Goal: Transaction & Acquisition: Obtain resource

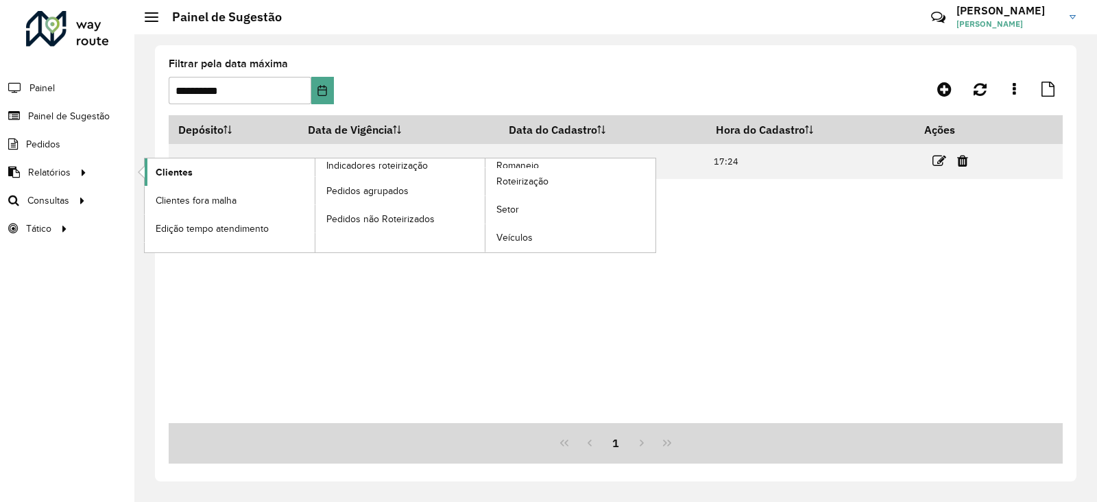
click at [211, 169] on link "Clientes" at bounding box center [230, 171] width 170 height 27
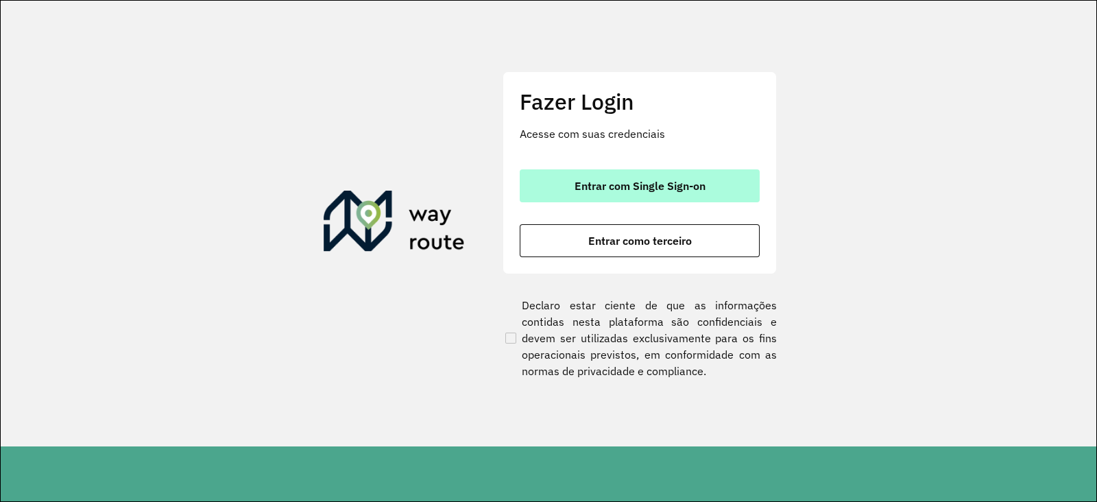
click at [579, 180] on span "Entrar com Single Sign-on" at bounding box center [640, 185] width 131 height 11
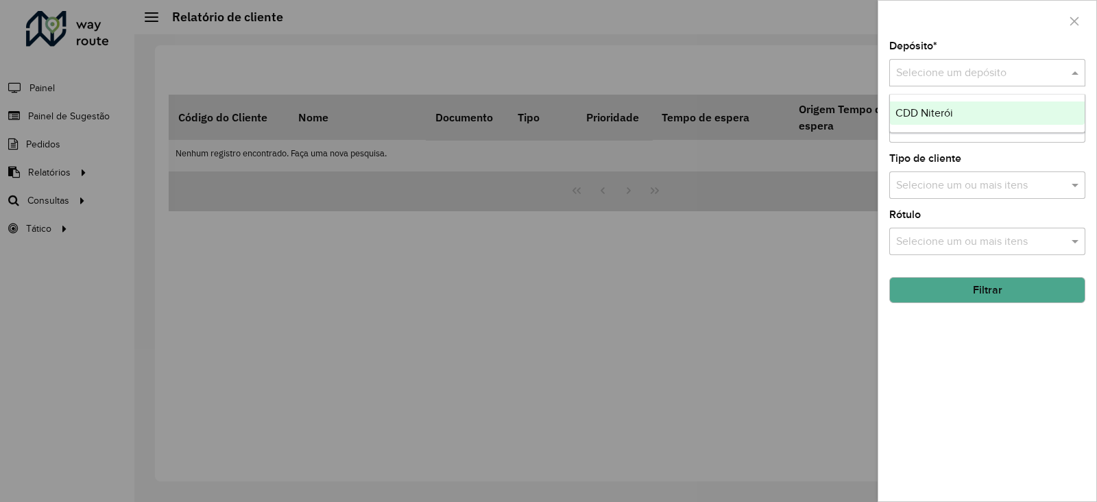
click at [913, 69] on input "text" at bounding box center [973, 73] width 155 height 16
click at [919, 101] on div "CDD Niterói" at bounding box center [987, 112] width 195 height 23
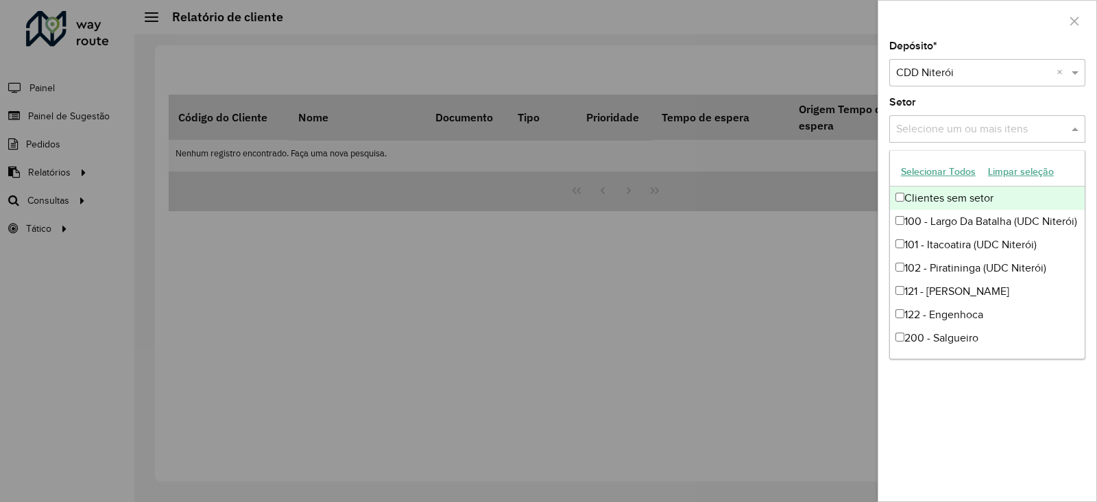
click at [920, 128] on input "text" at bounding box center [981, 129] width 176 height 16
click at [943, 166] on button "Selecionar Todos" at bounding box center [938, 171] width 87 height 21
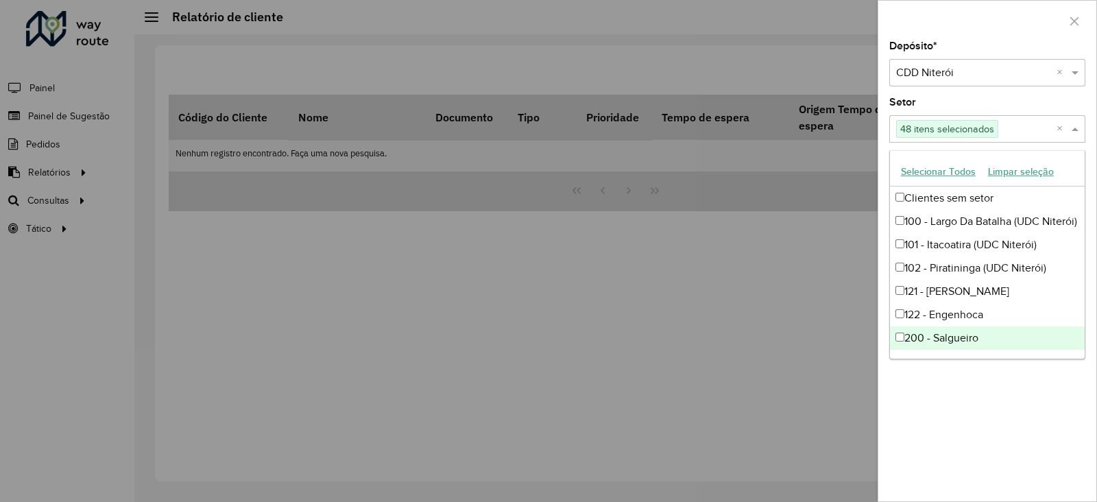
click at [954, 408] on div "Depósito * Selecione um depósito × CDD Niterói × Setor Selecione um ou mais ite…" at bounding box center [987, 271] width 218 height 460
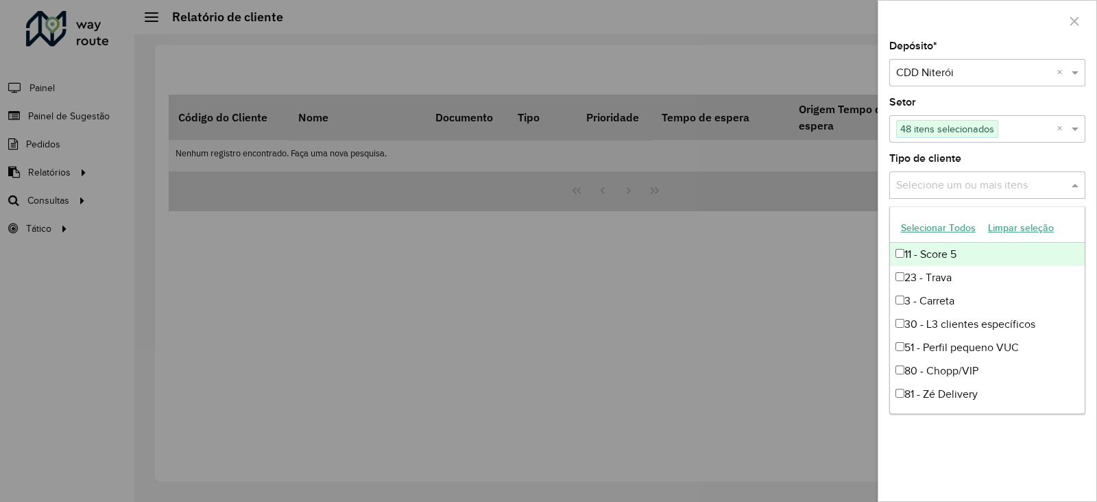
click at [958, 182] on input "text" at bounding box center [981, 186] width 176 height 16
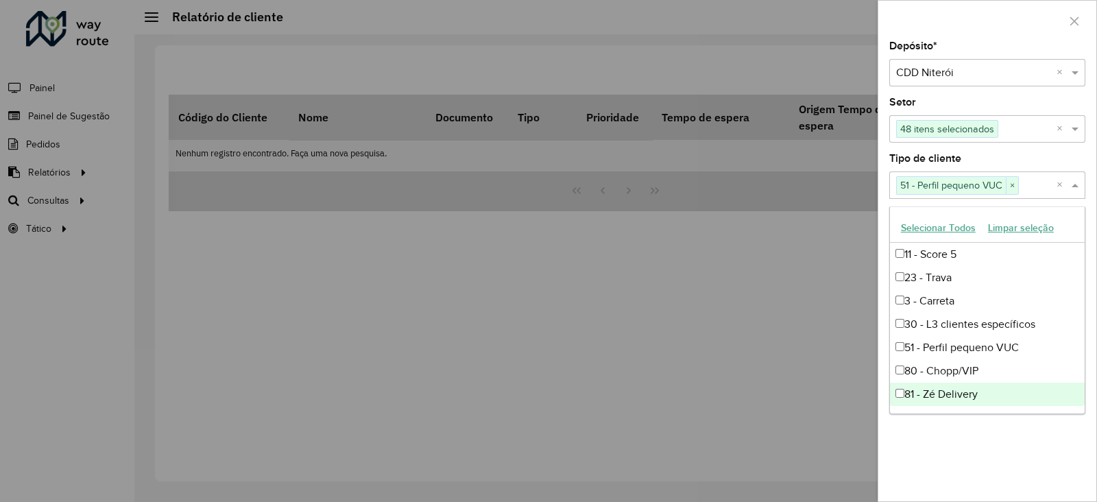
click at [920, 475] on div "Depósito * Selecione um depósito × CDD Niterói × Setor Selecione um ou mais ite…" at bounding box center [987, 271] width 218 height 460
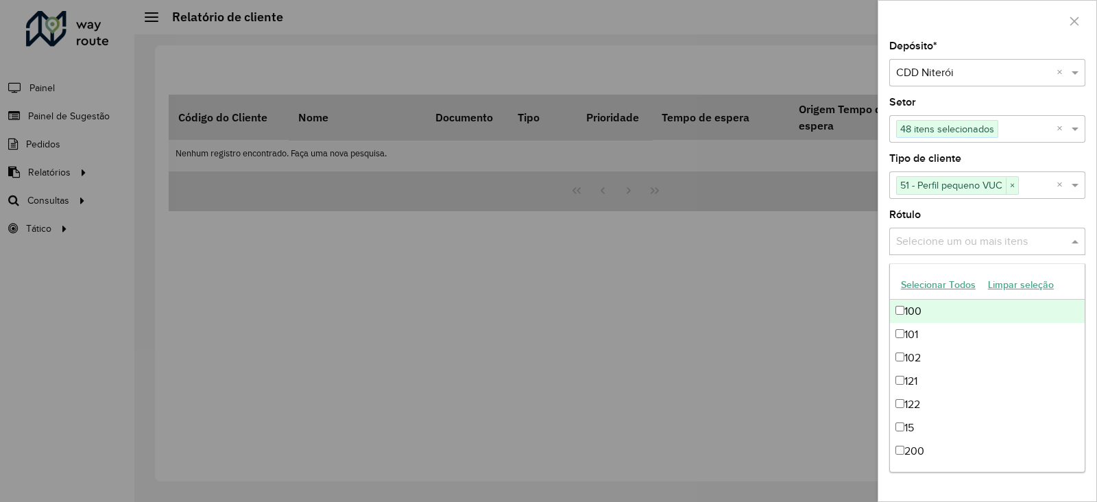
click at [942, 236] on input "text" at bounding box center [981, 242] width 176 height 16
click at [939, 275] on button "Selecionar Todos" at bounding box center [938, 284] width 87 height 21
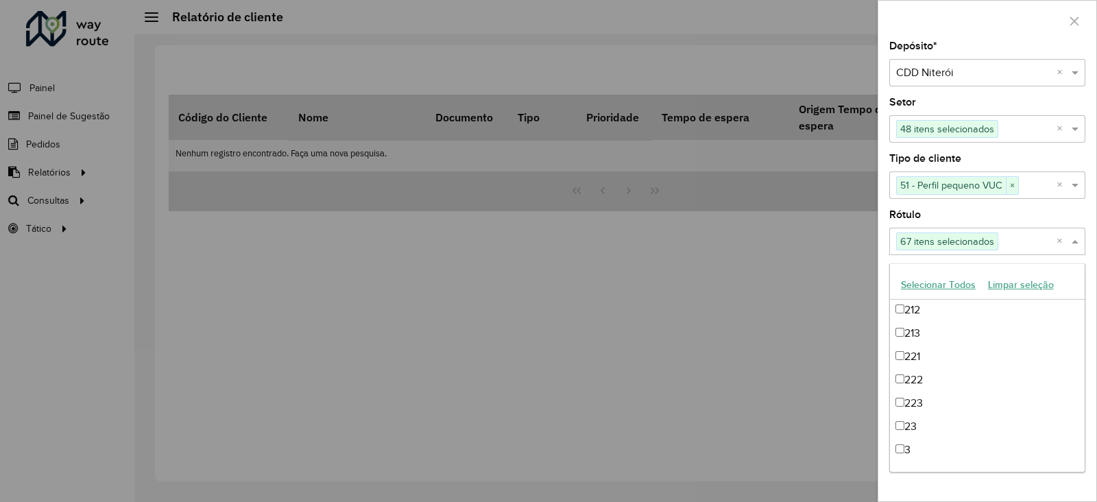
scroll to position [342, 0]
click at [915, 489] on div "Depósito * Selecione um depósito × CDD Niterói × Setor Selecione um ou mais ite…" at bounding box center [987, 271] width 218 height 460
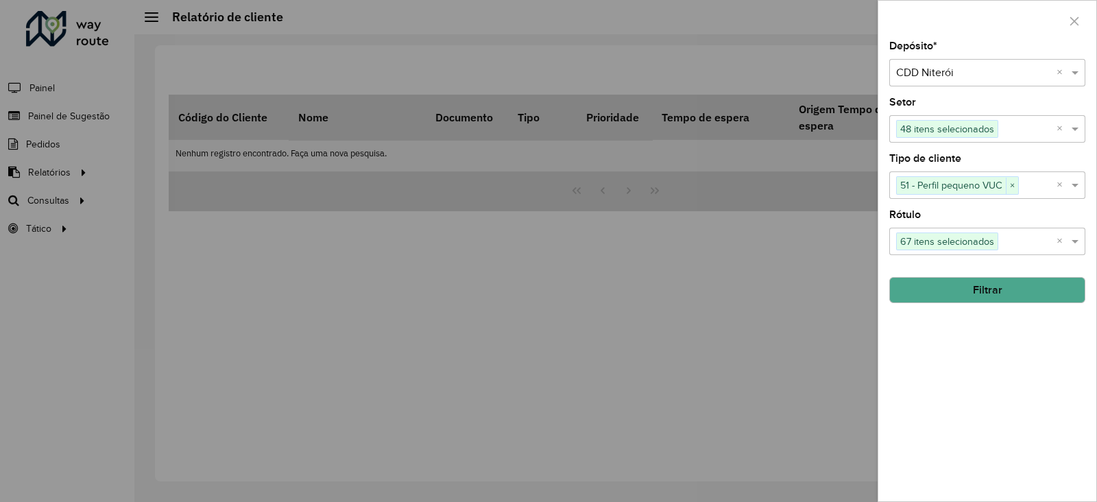
click at [978, 301] on button "Filtrar" at bounding box center [987, 290] width 196 height 26
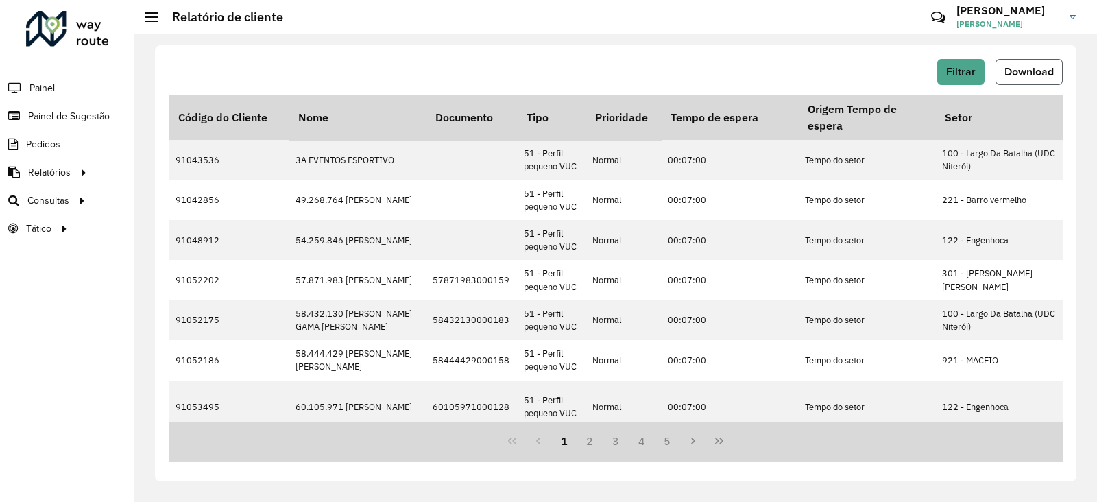
click at [1035, 69] on span "Download" at bounding box center [1029, 72] width 49 height 12
